Goal: Transaction & Acquisition: Obtain resource

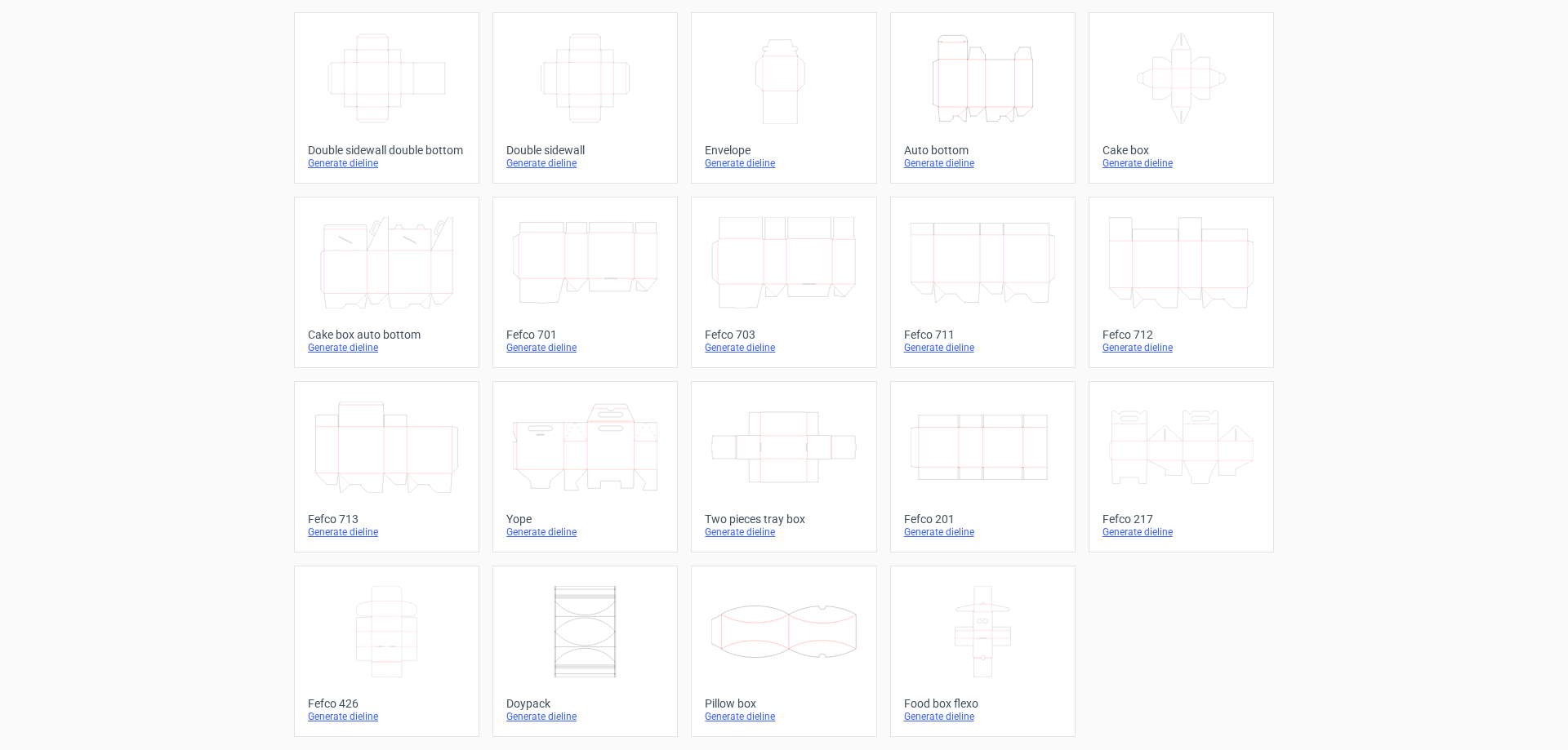
scroll to position [189, 0]
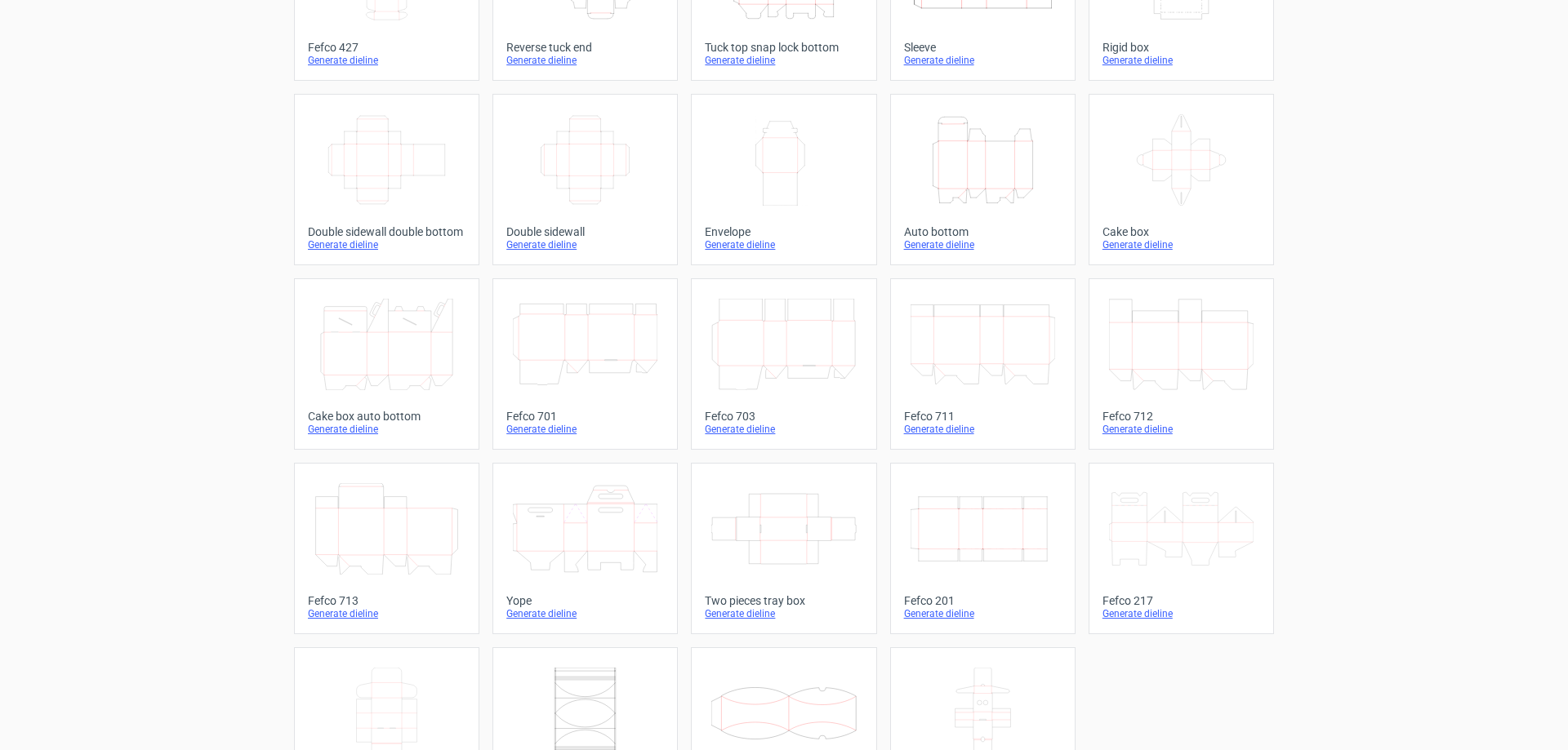
click at [409, 529] on icon at bounding box center [386, 528] width 144 height 92
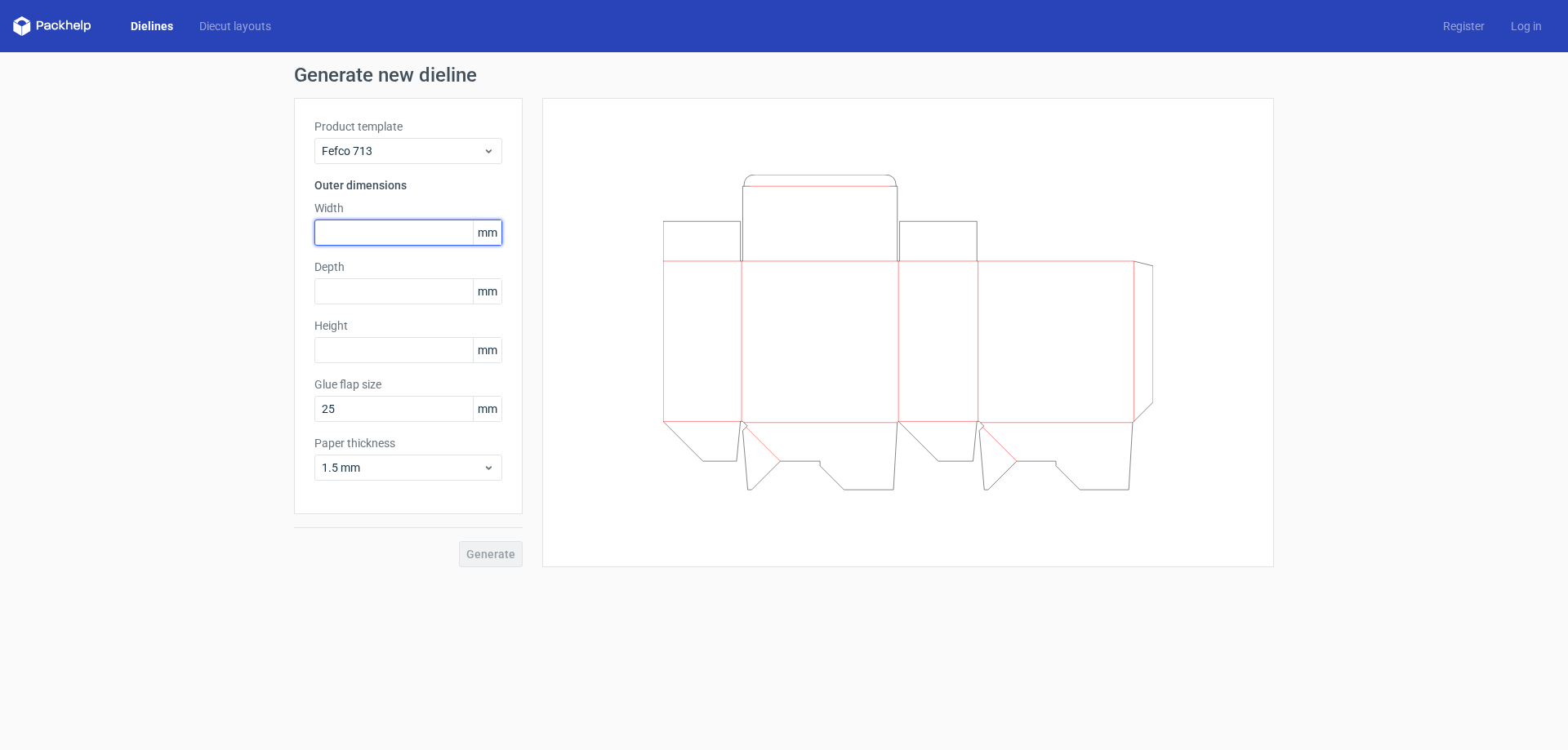
click at [396, 222] on input "text" at bounding box center [408, 233] width 188 height 26
type input "175"
click at [390, 342] on input "text" at bounding box center [408, 350] width 188 height 26
type input "100"
click at [363, 298] on input "text" at bounding box center [408, 292] width 188 height 26
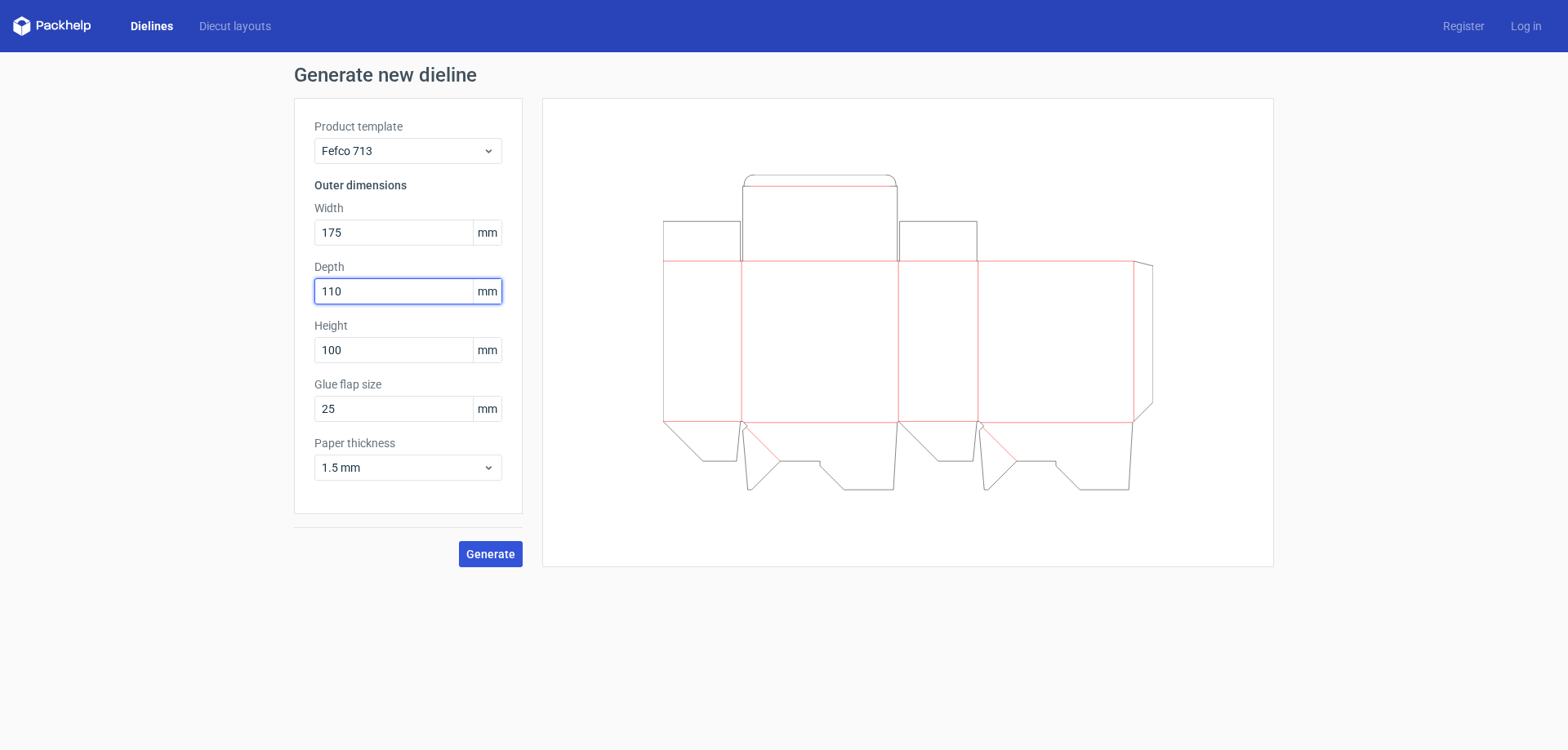
type input "110"
click at [466, 548] on button "Generate" at bounding box center [490, 555] width 63 height 26
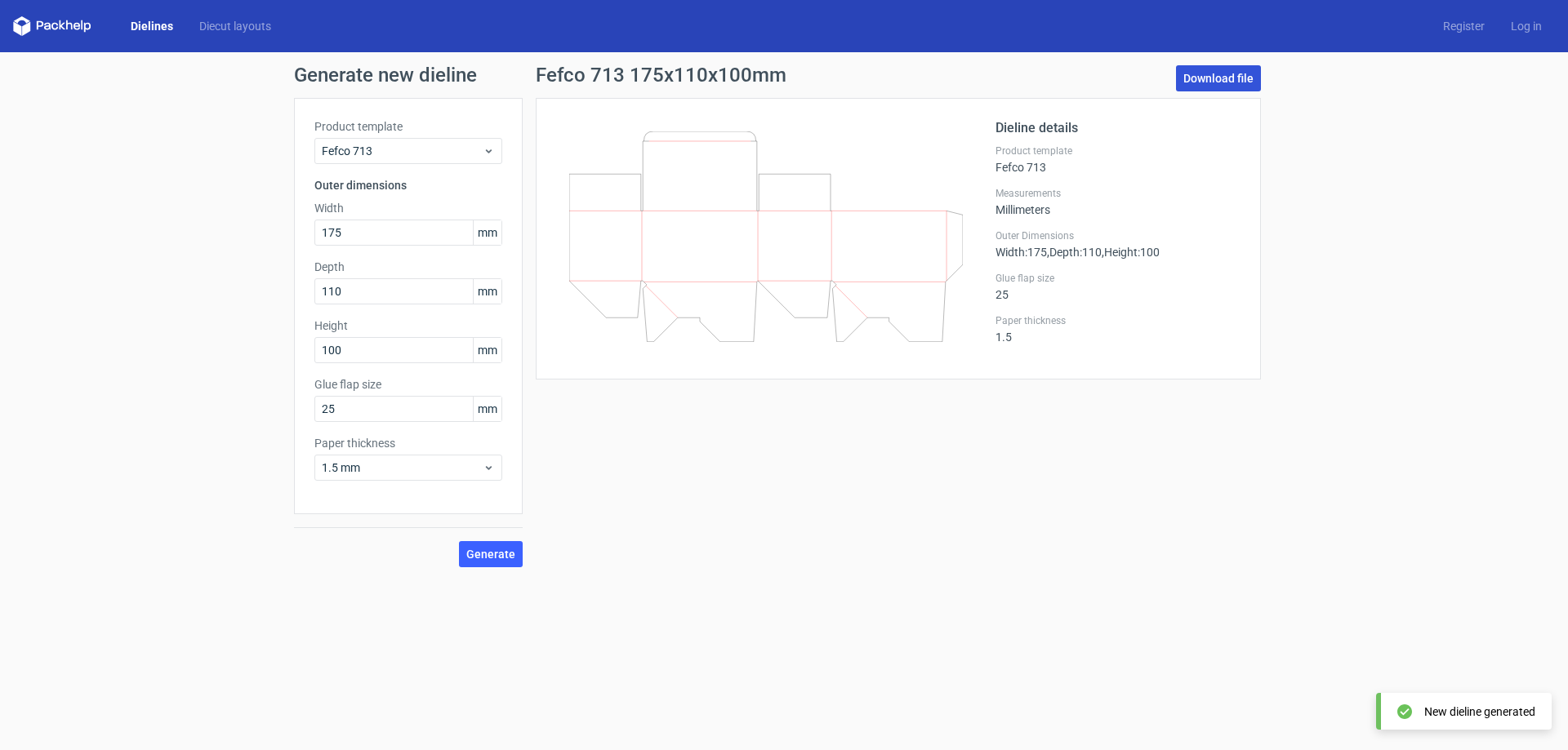
click at [1250, 87] on link "Download file" at bounding box center [1219, 78] width 85 height 26
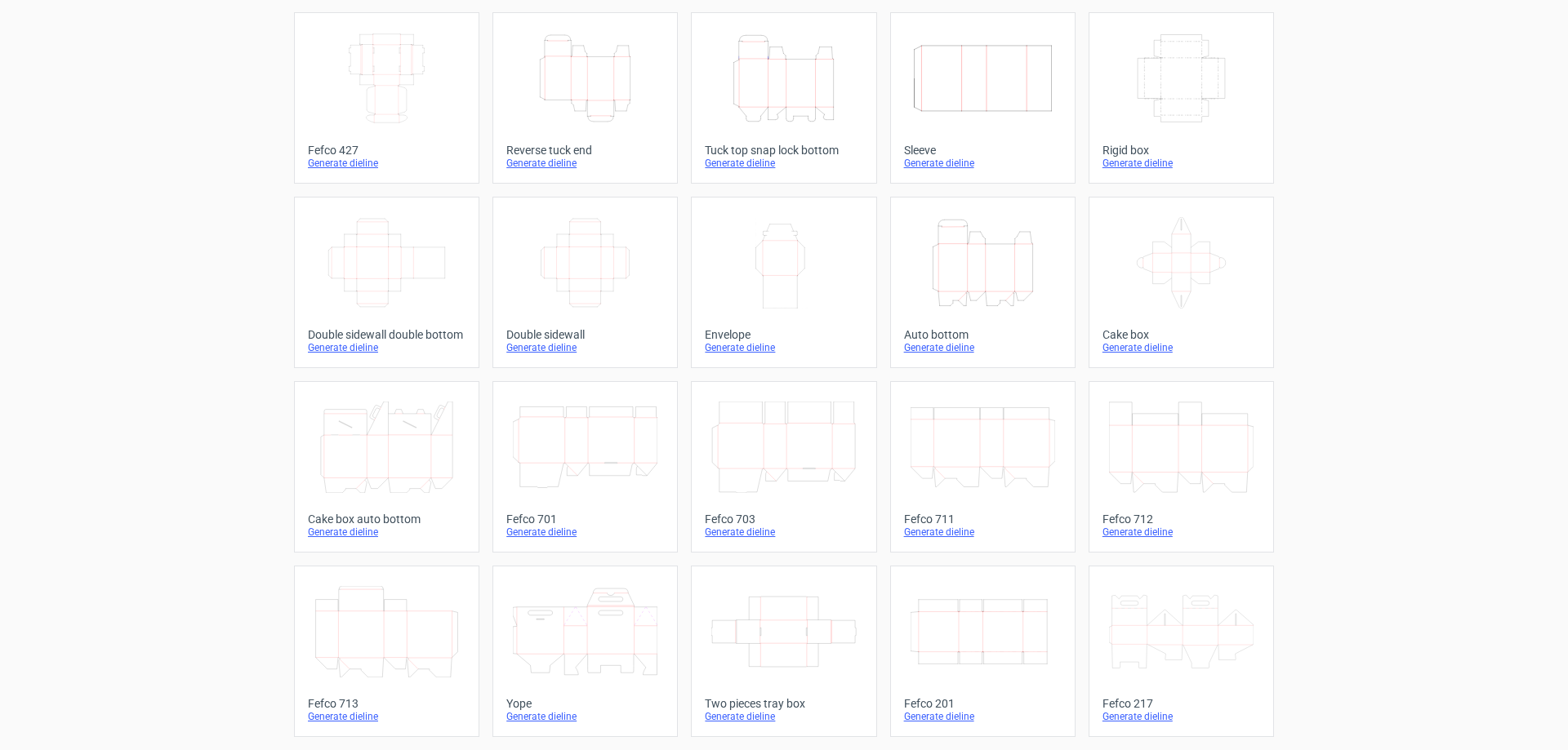
scroll to position [270, 0]
click at [1139, 425] on icon at bounding box center [1181, 447] width 144 height 92
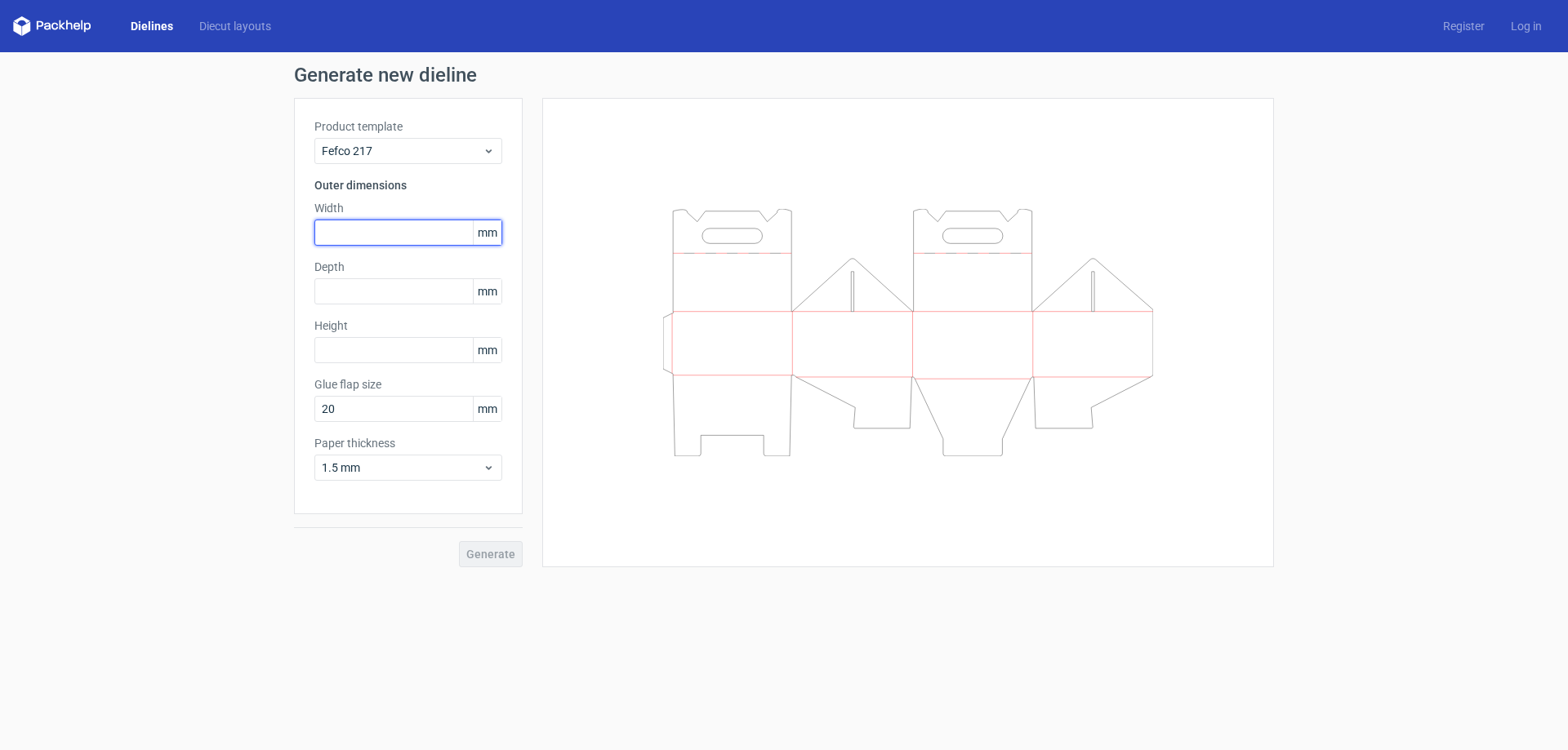
click at [362, 230] on input "text" at bounding box center [408, 233] width 188 height 26
type input "175"
click at [329, 288] on input "text" at bounding box center [408, 292] width 188 height 26
type input "110"
click at [329, 349] on input "text" at bounding box center [408, 350] width 188 height 26
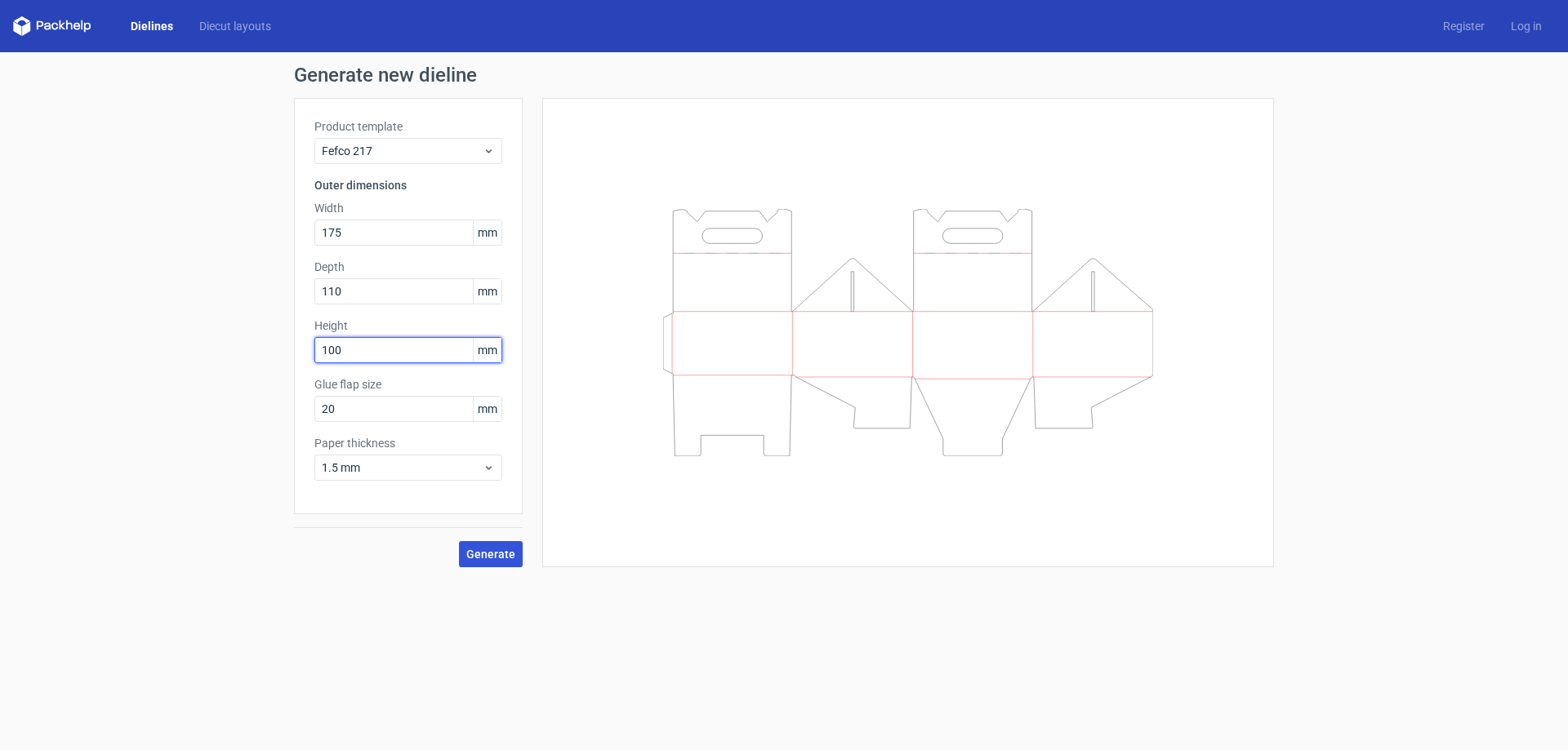
type input "100"
click at [488, 548] on span "Generate" at bounding box center [491, 554] width 49 height 11
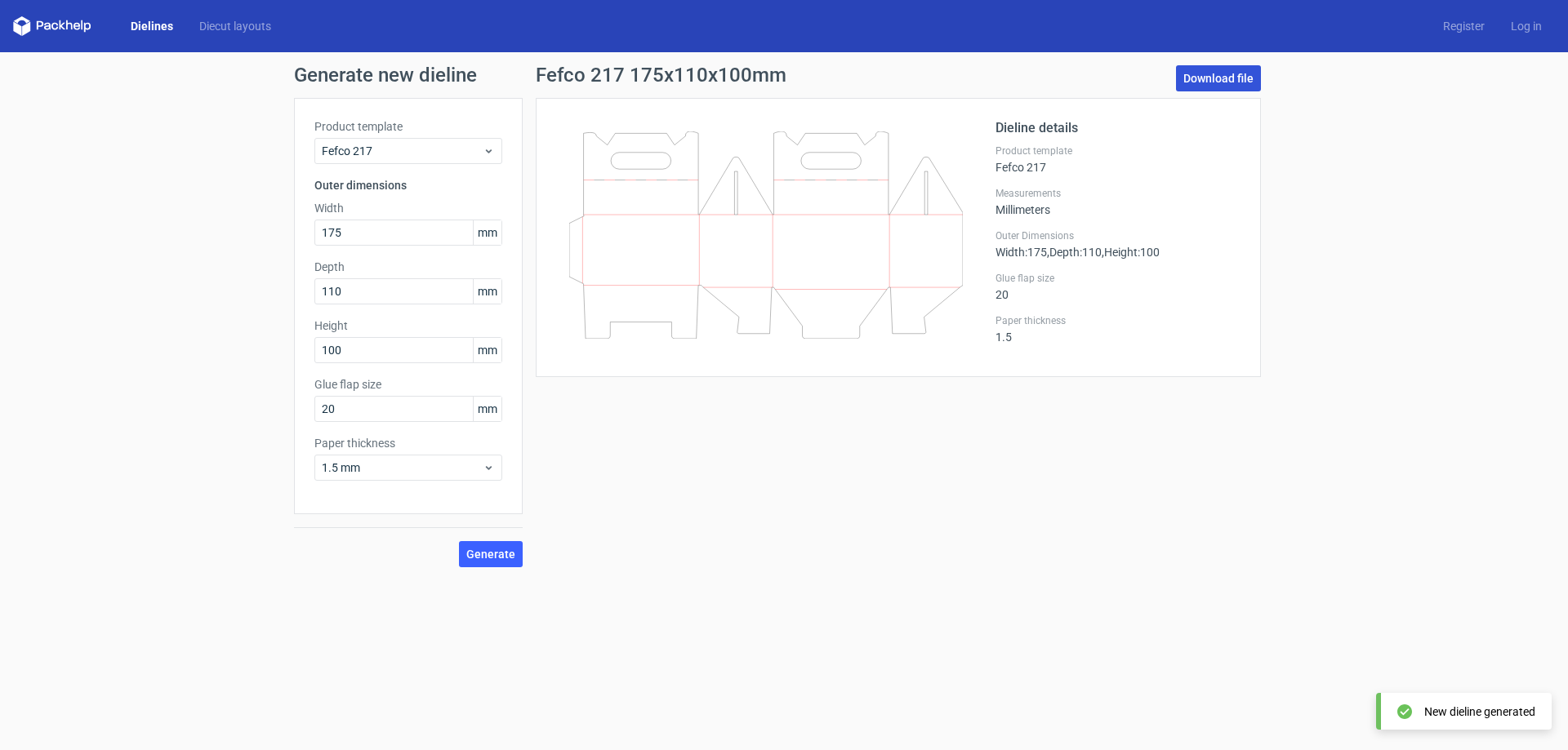
click at [1246, 82] on link "Download file" at bounding box center [1219, 78] width 85 height 26
click at [413, 154] on span "Fefco 217" at bounding box center [402, 150] width 160 height 16
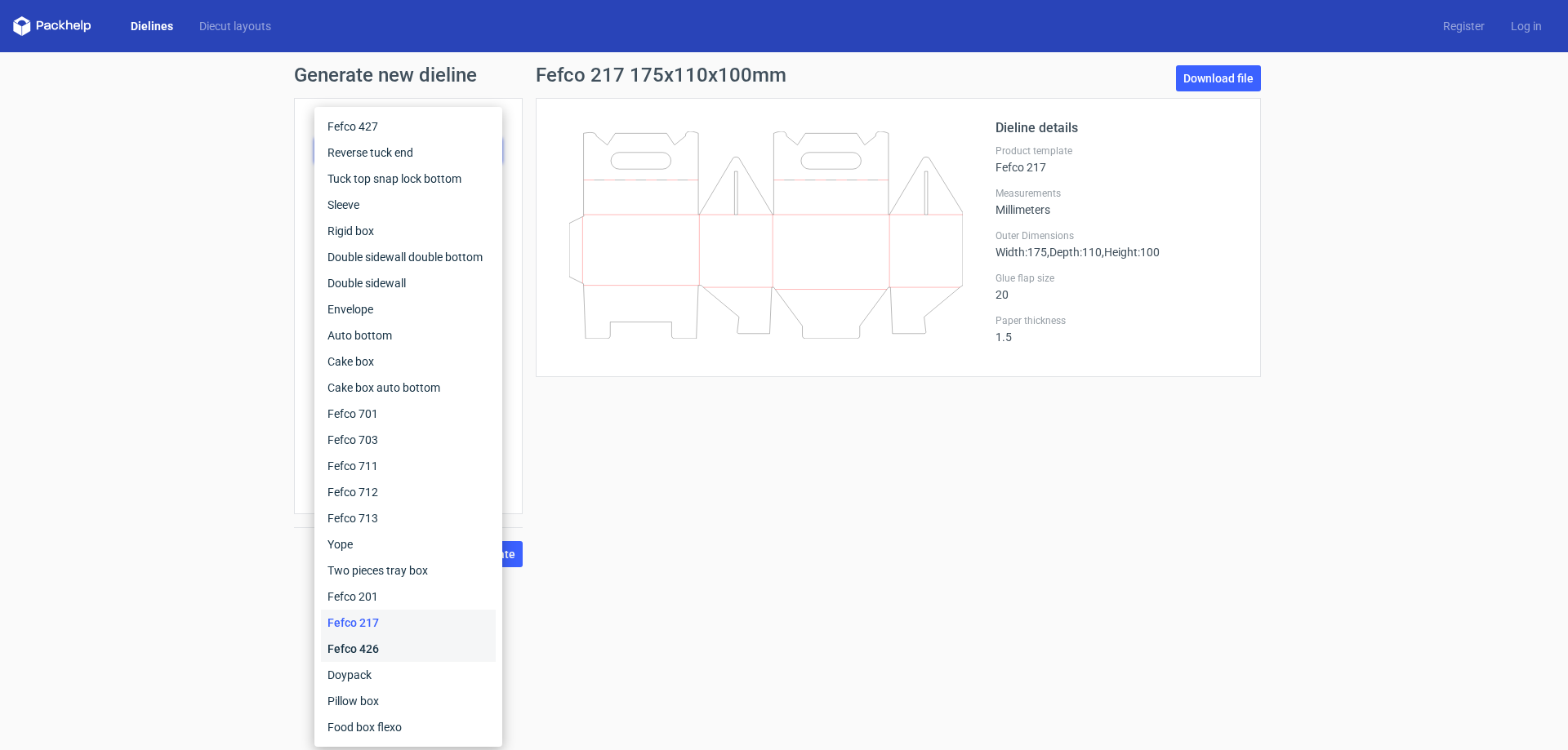
click at [352, 646] on div "Fefco 426" at bounding box center [408, 649] width 175 height 26
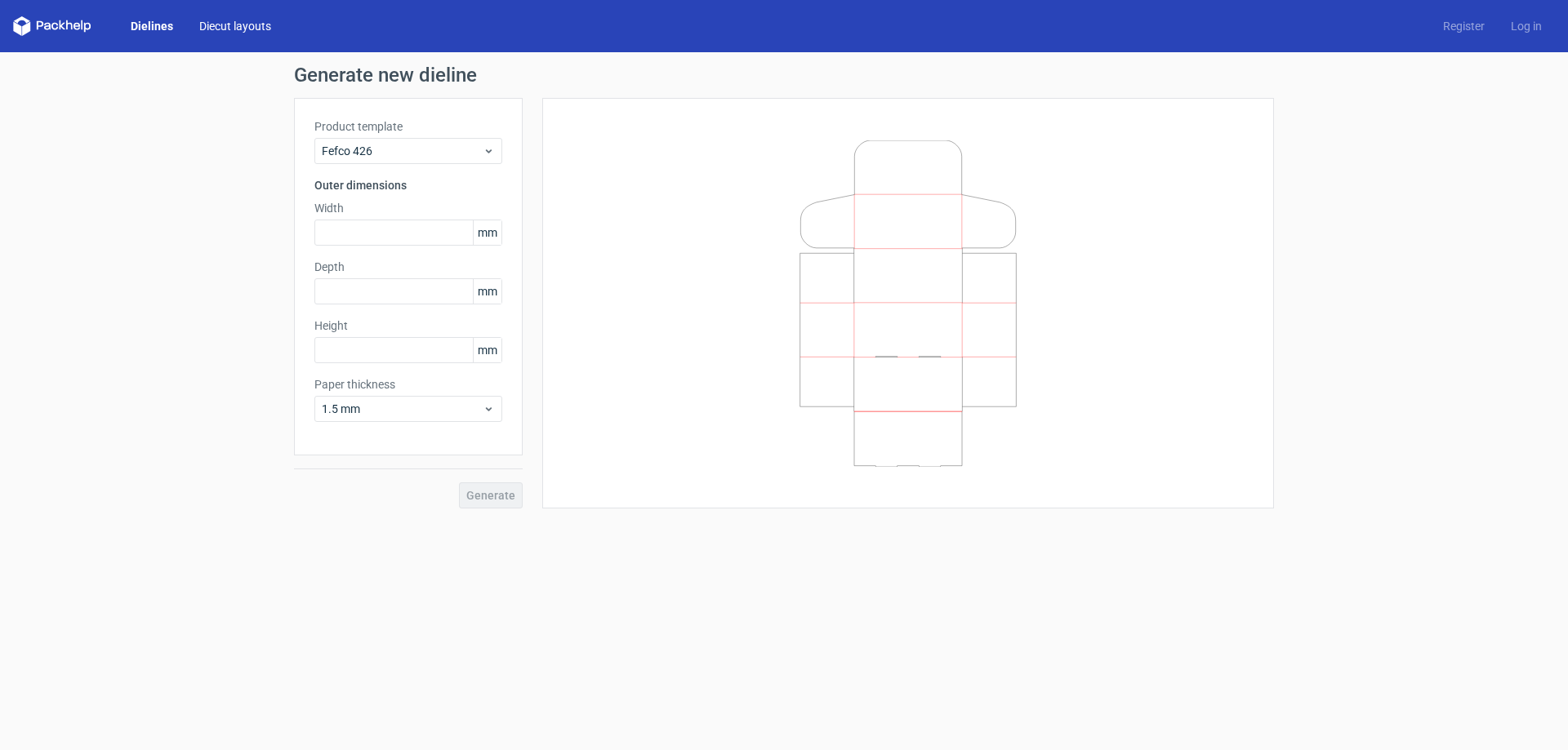
click at [221, 27] on link "Diecut layouts" at bounding box center [235, 25] width 98 height 16
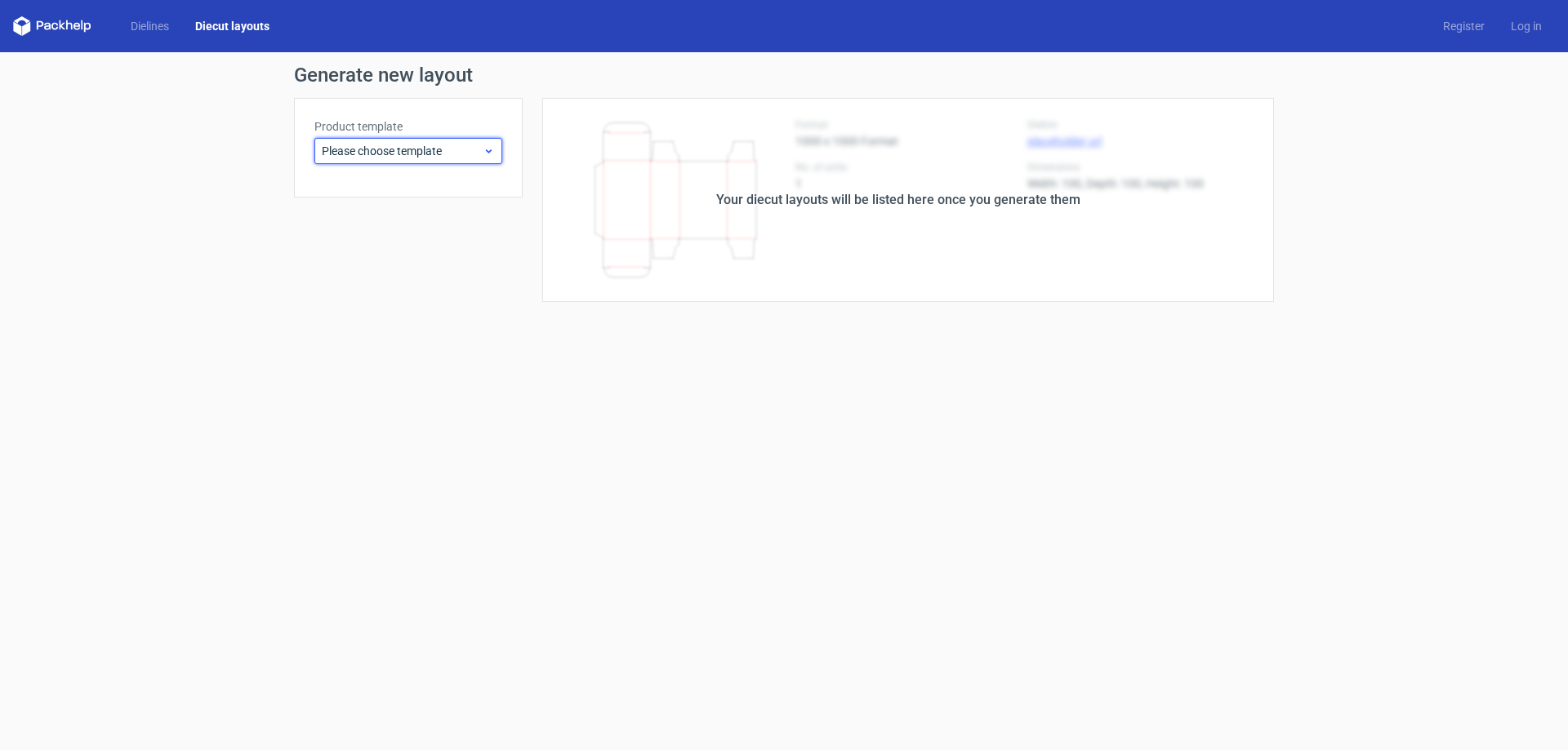
click at [429, 147] on span "Please choose template" at bounding box center [402, 150] width 160 height 16
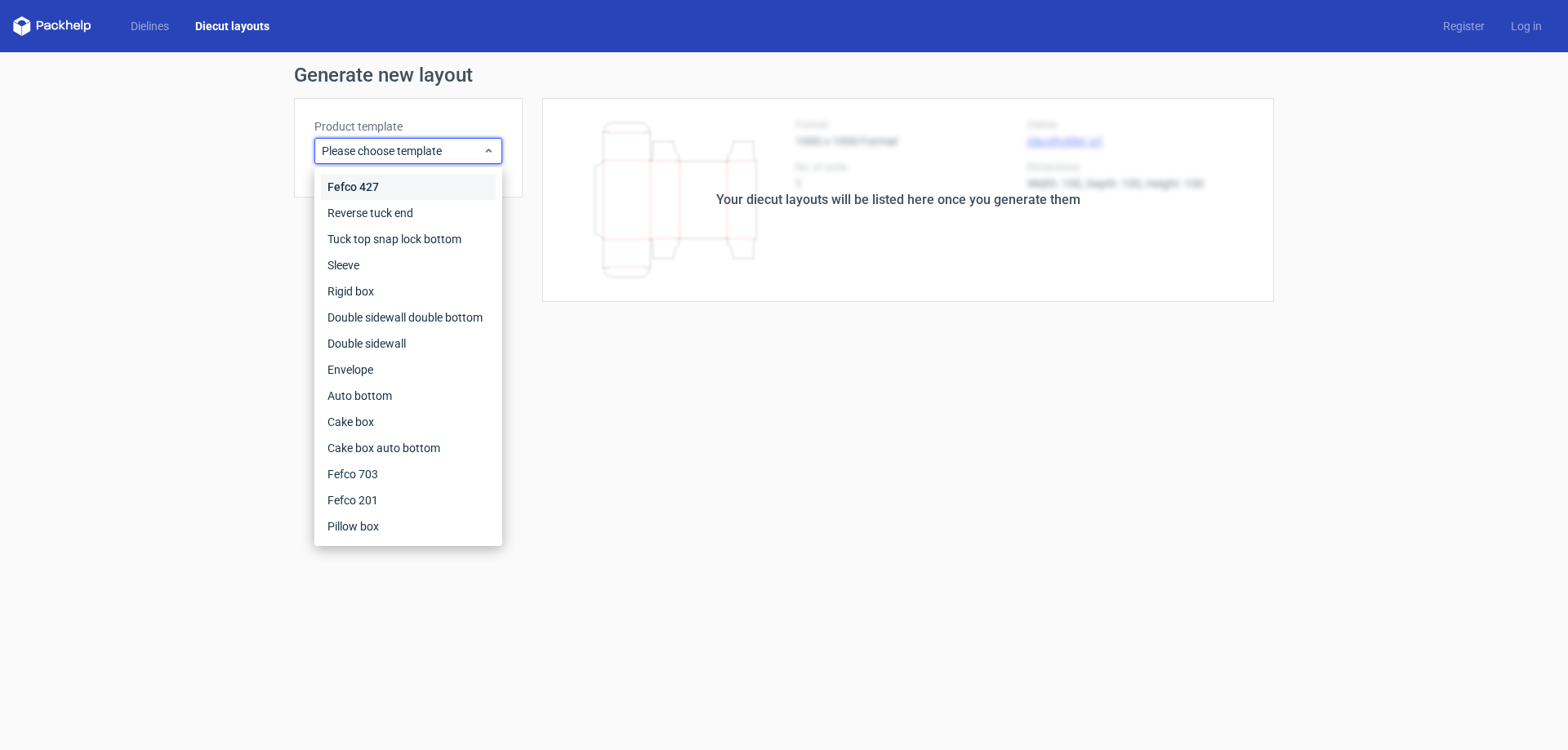
click at [390, 192] on div "Fefco 427" at bounding box center [408, 187] width 175 height 26
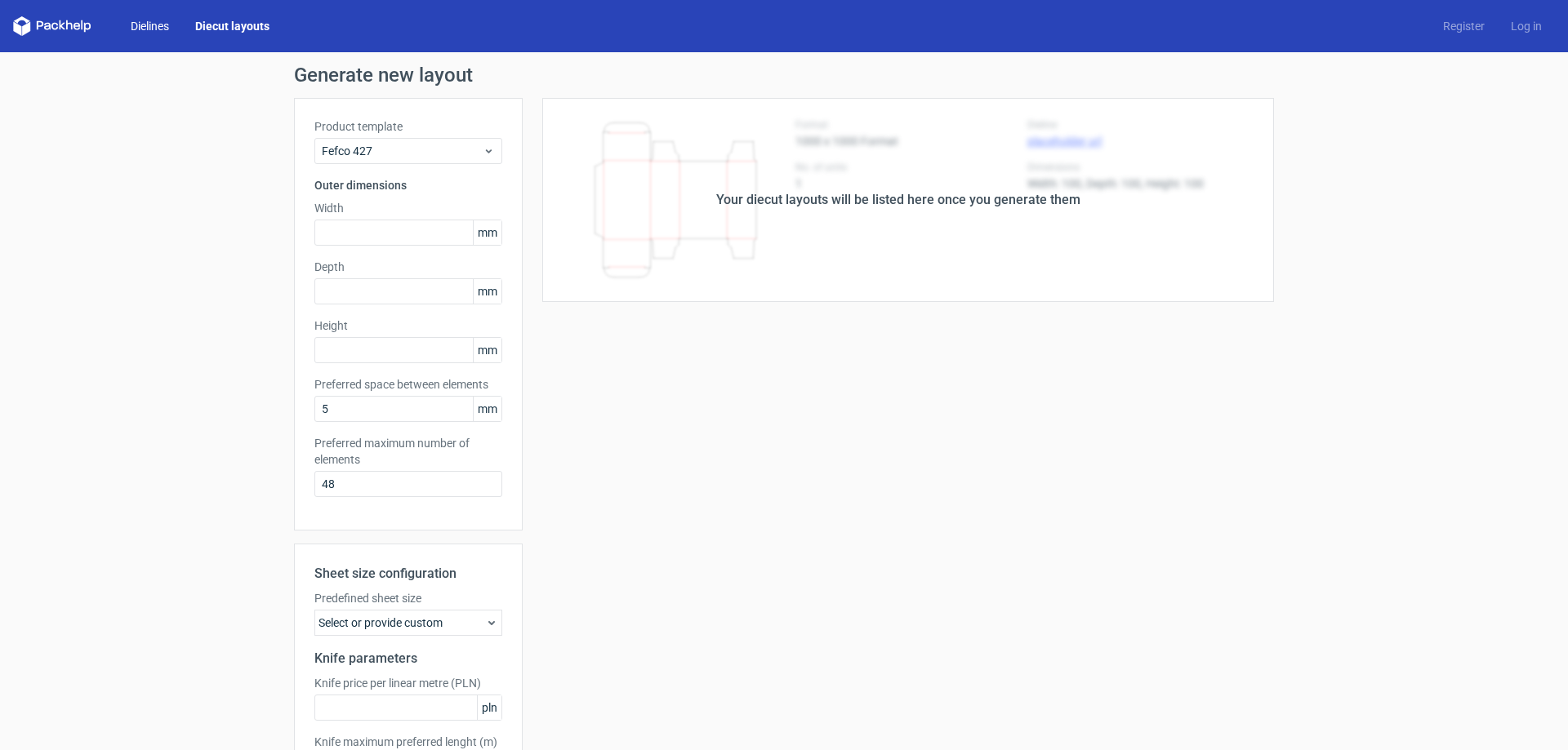
click at [141, 25] on link "Dielines" at bounding box center [150, 25] width 64 height 16
